Goal: Find specific page/section: Find specific page/section

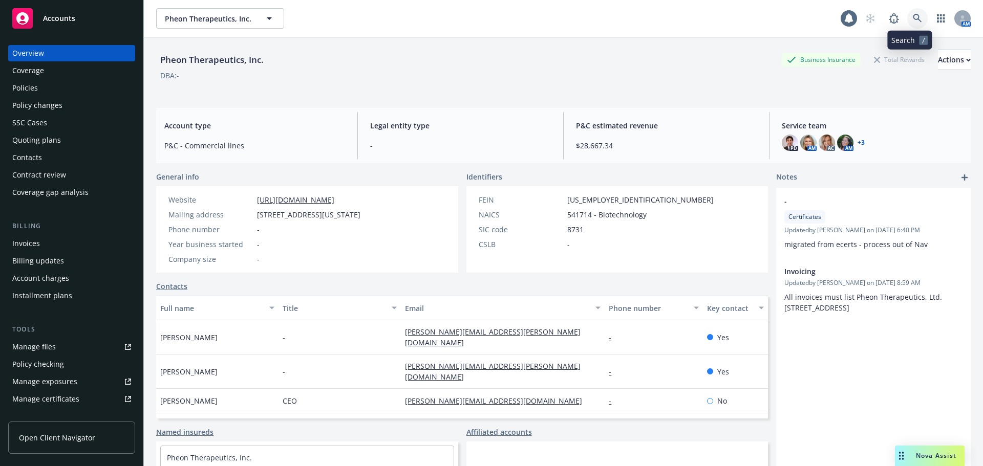
click at [913, 20] on icon at bounding box center [917, 18] width 9 height 9
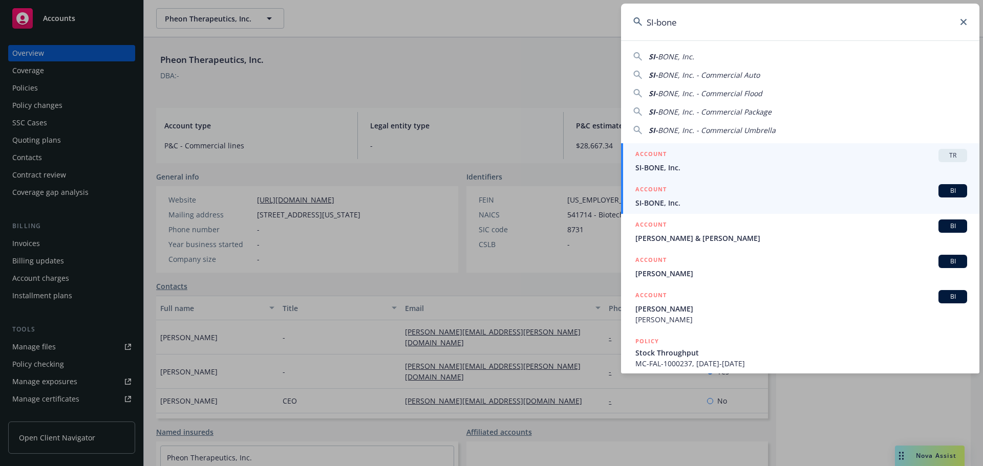
type input "SI-bone"
click at [657, 194] on h5 "ACCOUNT" at bounding box center [650, 190] width 31 height 12
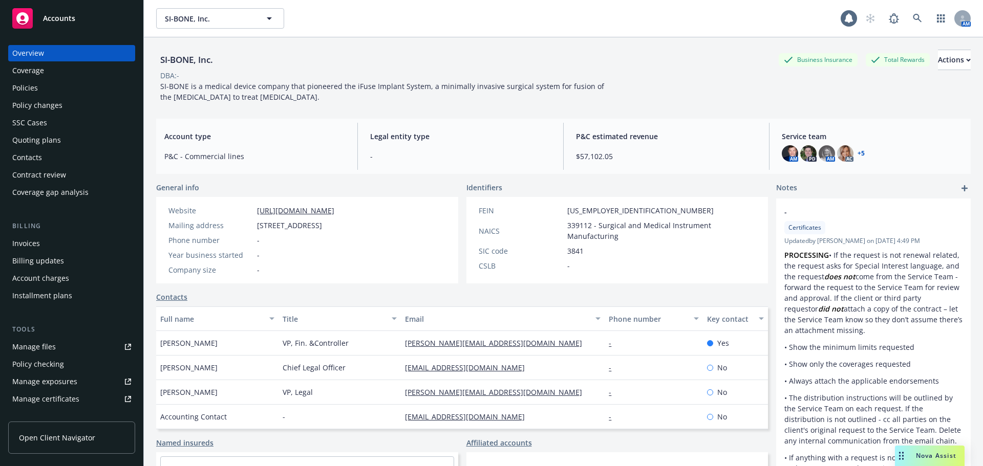
click at [53, 79] on div "Overview Coverage Policies Policy changes SSC Cases Quoting plans Contacts Cont…" at bounding box center [71, 123] width 127 height 156
click at [54, 87] on div "Policies" at bounding box center [71, 88] width 119 height 16
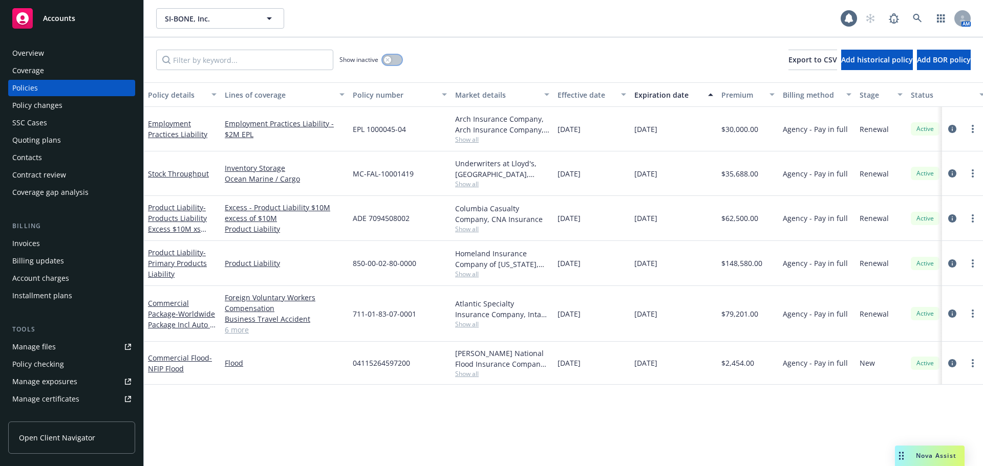
click at [394, 60] on button "button" at bounding box center [391, 60] width 19 height 10
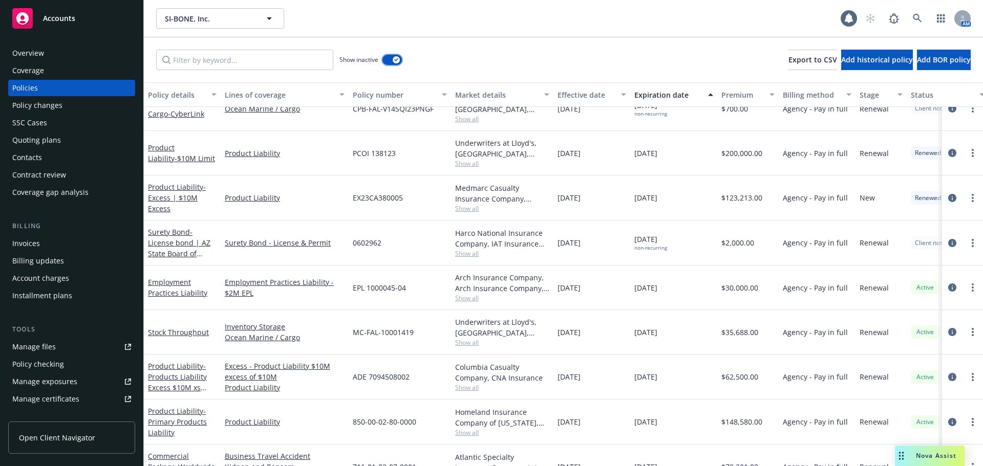
scroll to position [2344, 0]
